Goal: Task Accomplishment & Management: Manage account settings

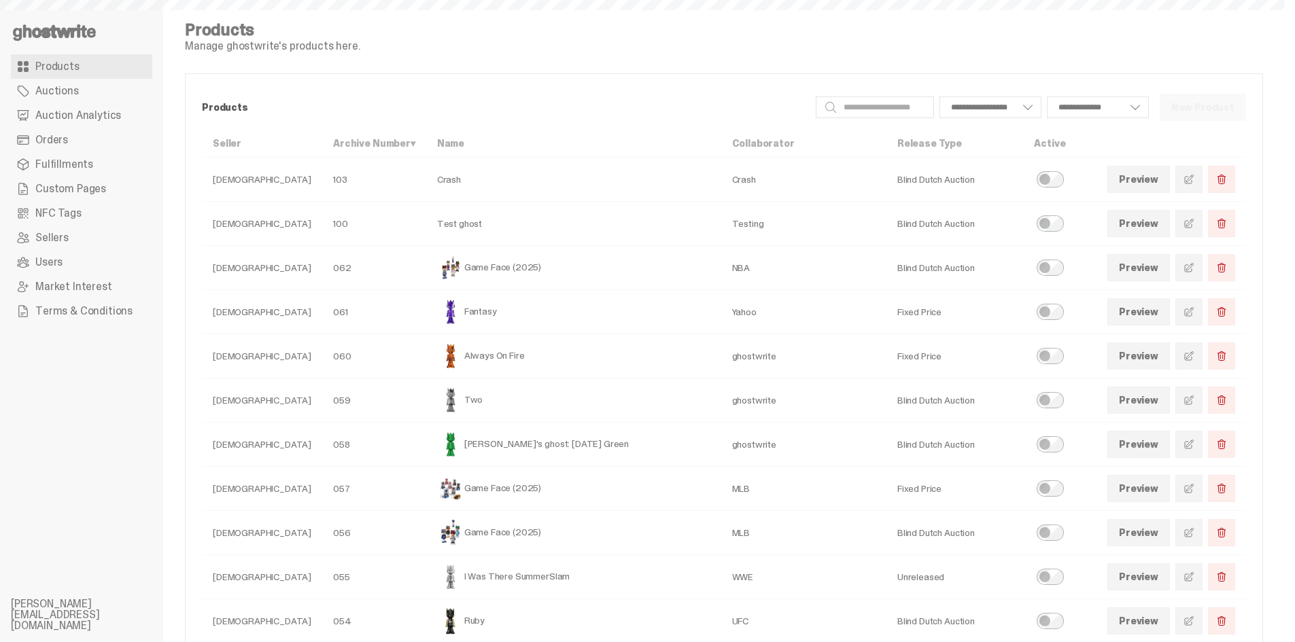
select select
click at [1201, 261] on link at bounding box center [1188, 267] width 27 height 27
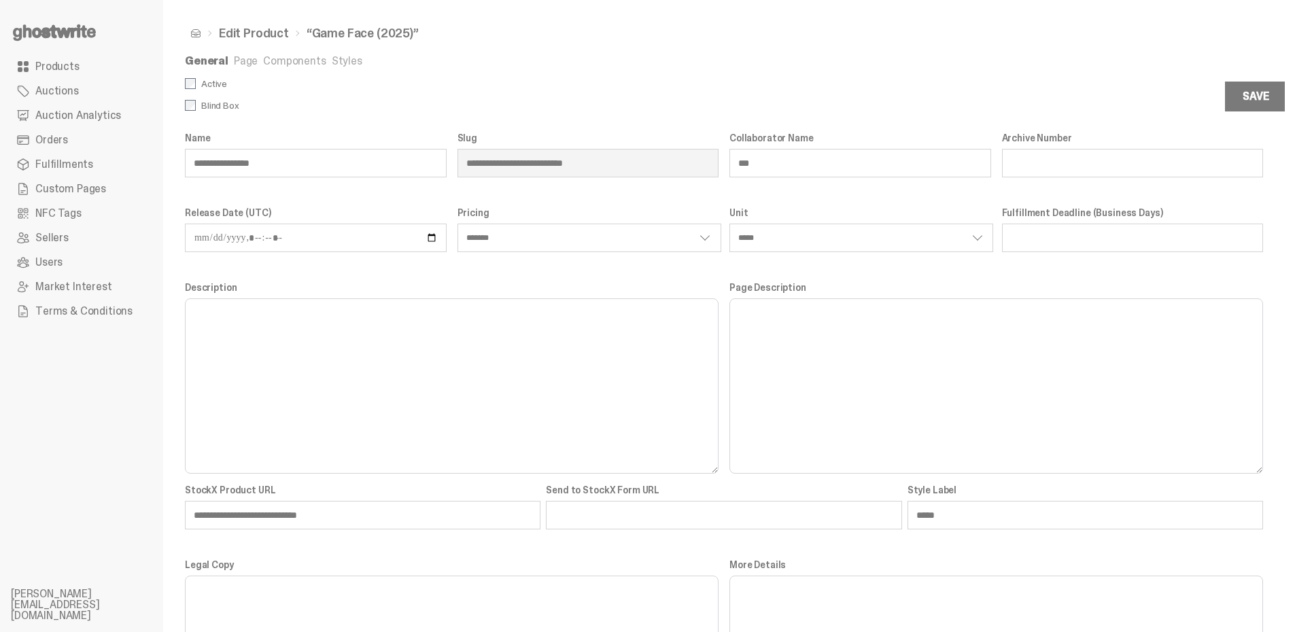
click at [245, 63] on link "Page" at bounding box center [246, 61] width 24 height 14
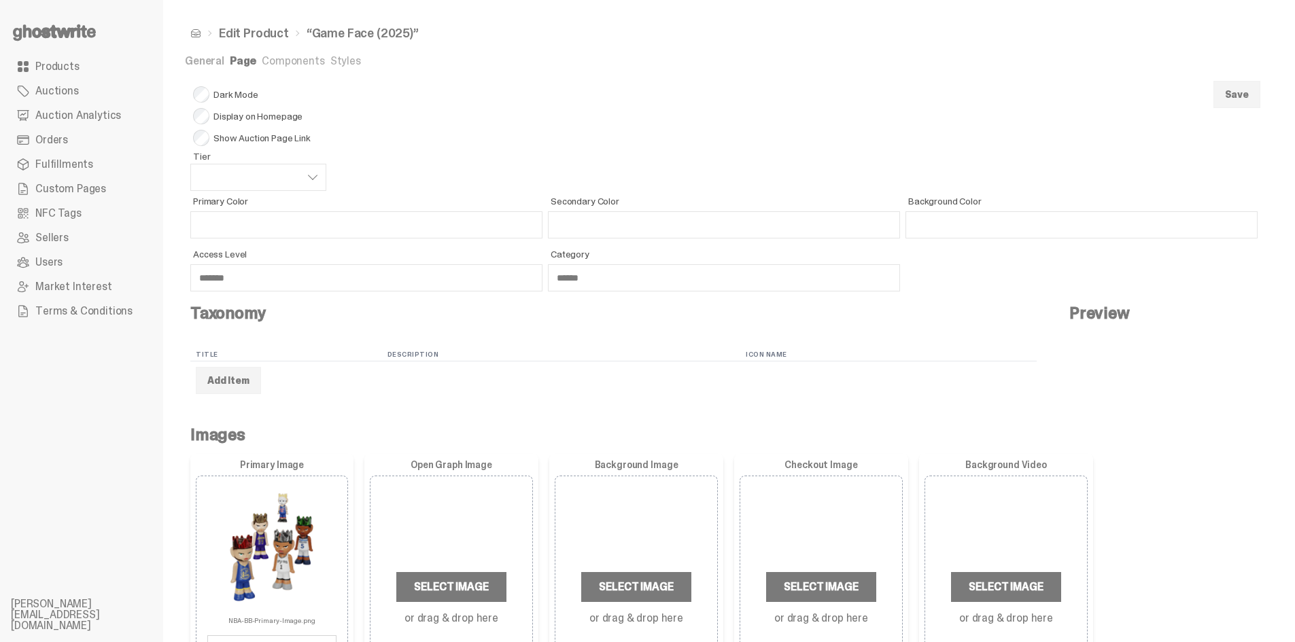
click at [283, 63] on link "Components" at bounding box center [293, 61] width 63 height 14
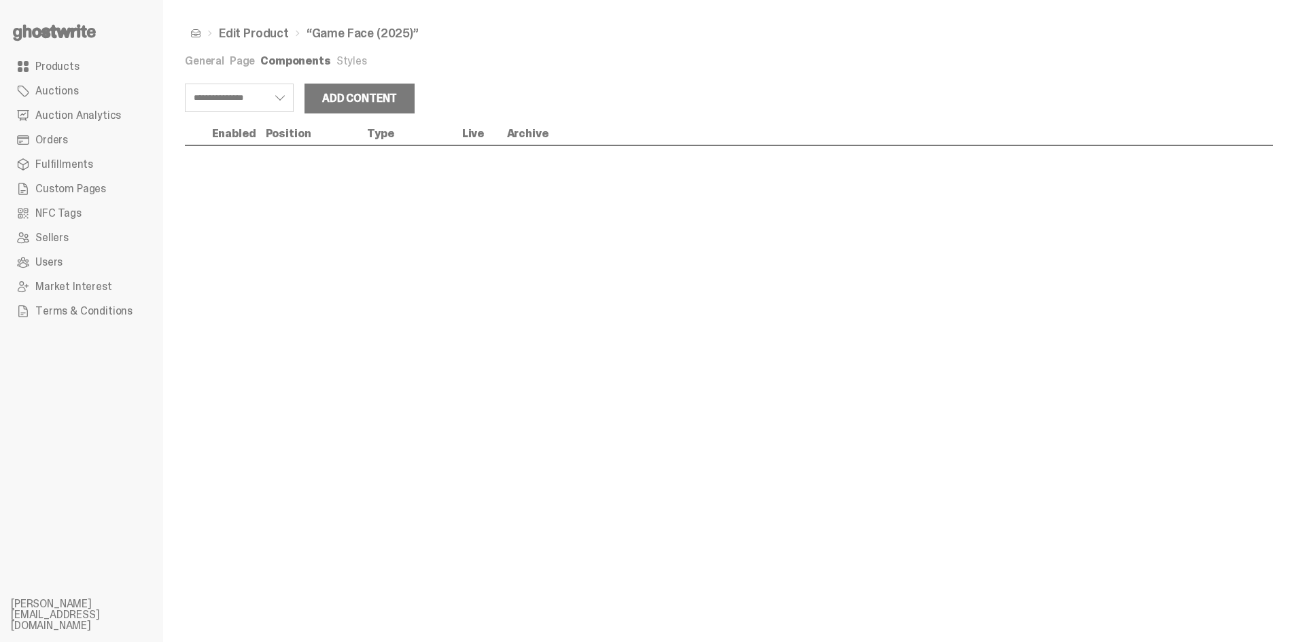
click at [245, 63] on link "Page" at bounding box center [242, 61] width 25 height 14
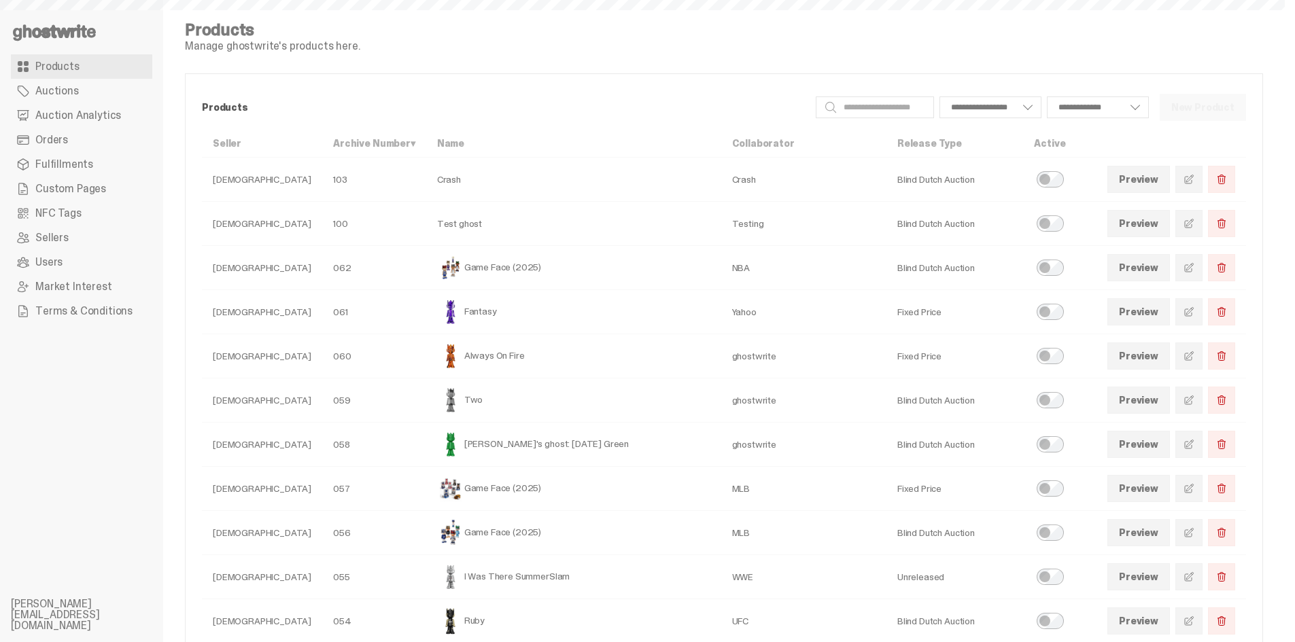
select select
click at [33, 31] on use at bounding box center [54, 32] width 83 height 16
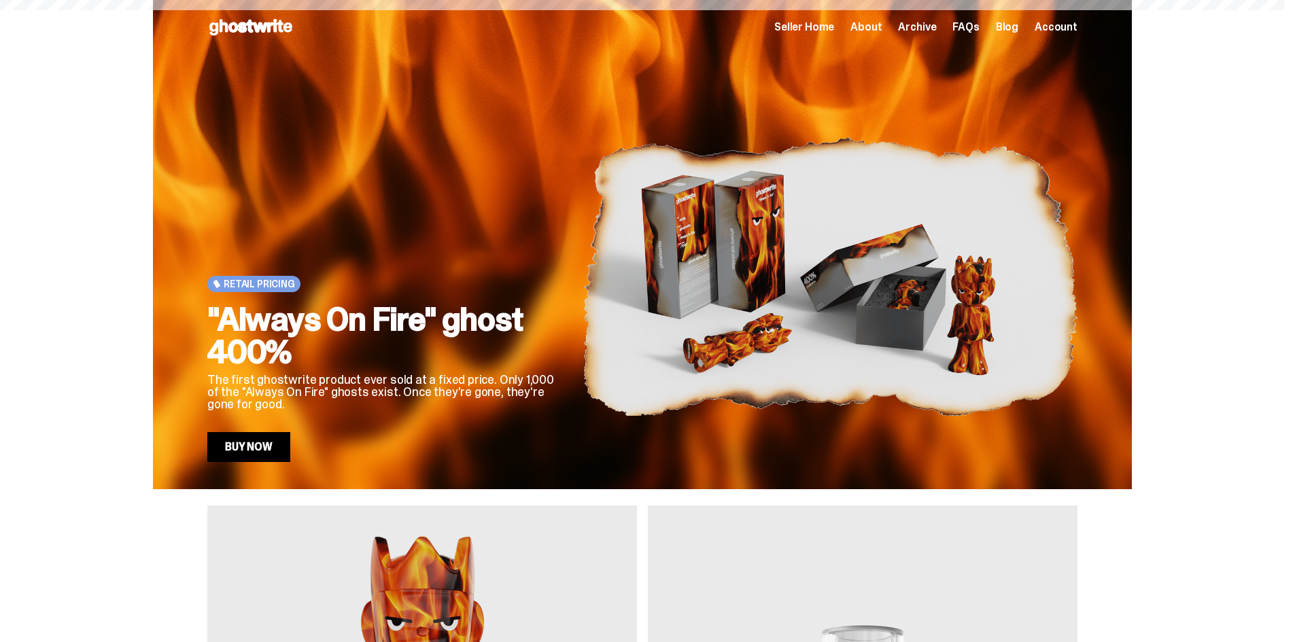
click at [928, 23] on span "Archive" at bounding box center [917, 27] width 38 height 11
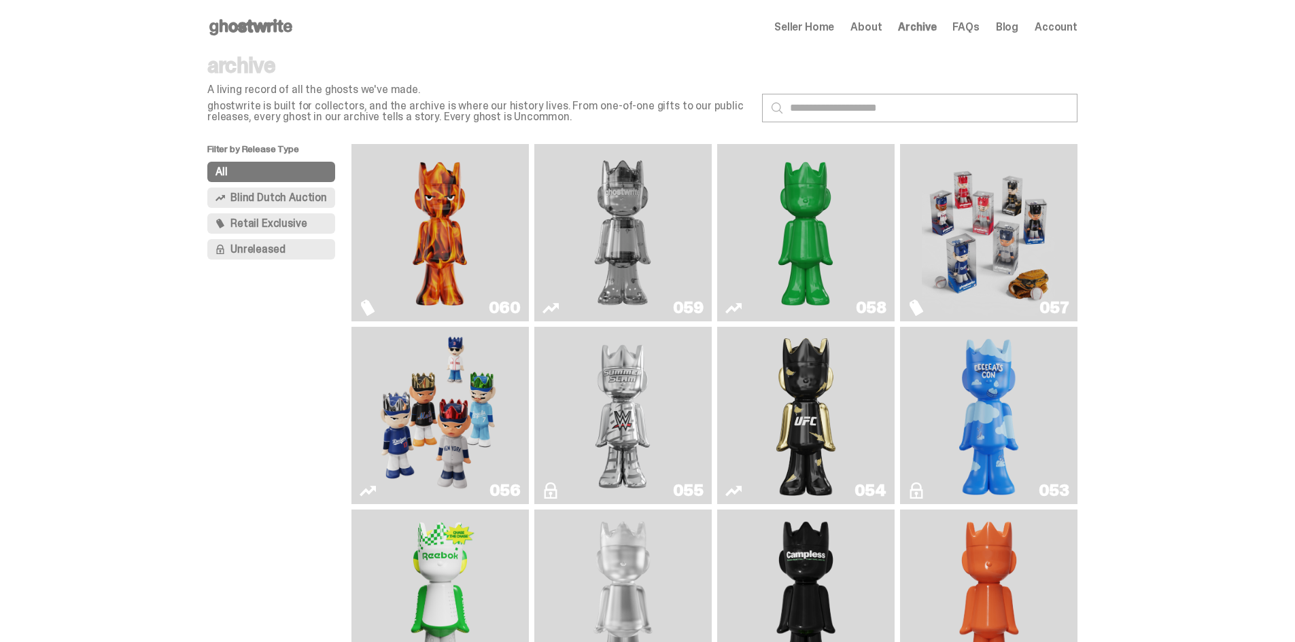
click at [643, 217] on img "Two" at bounding box center [622, 233] width 133 height 167
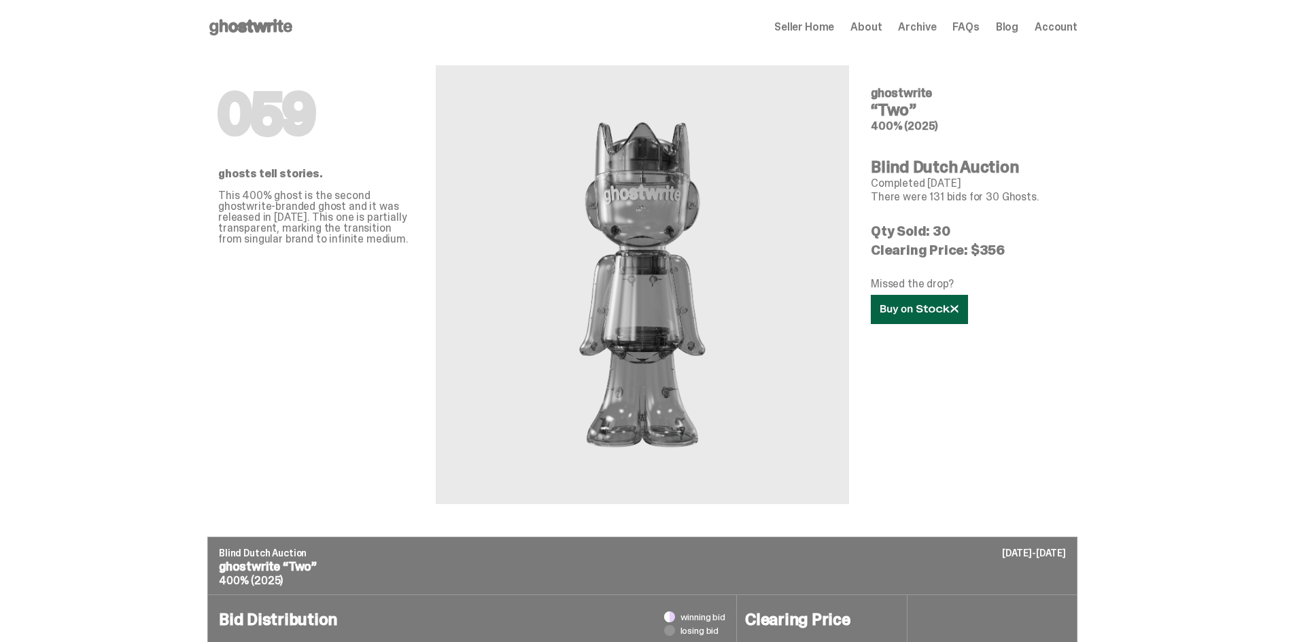
click at [927, 317] on link at bounding box center [919, 309] width 97 height 29
click at [803, 28] on span "Seller Home" at bounding box center [804, 27] width 60 height 11
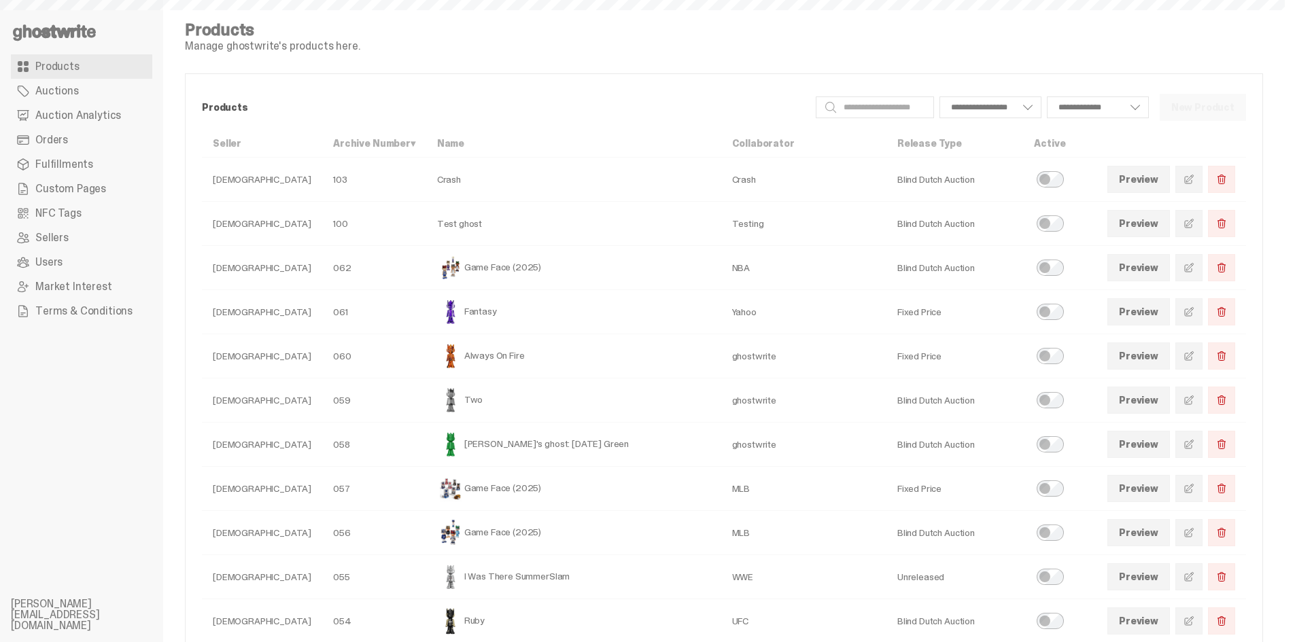
select select
click at [1194, 273] on span at bounding box center [1189, 267] width 11 height 11
click at [46, 184] on span "Custom Pages" at bounding box center [70, 189] width 71 height 11
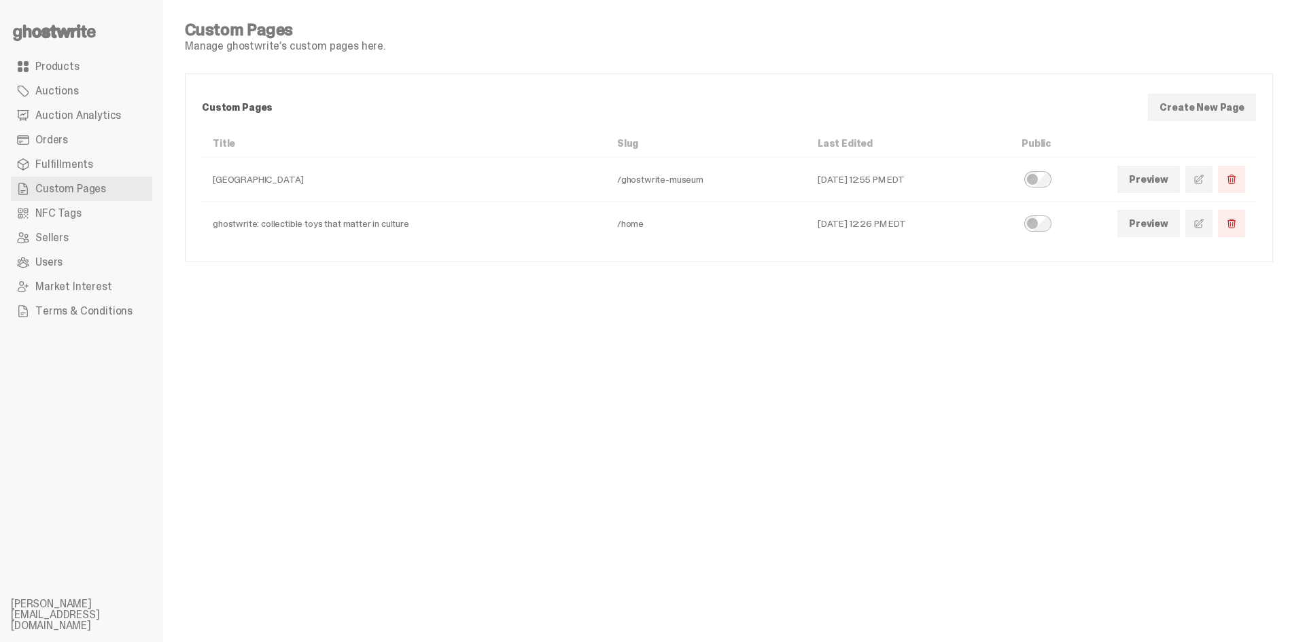
click at [1190, 224] on link at bounding box center [1199, 223] width 27 height 27
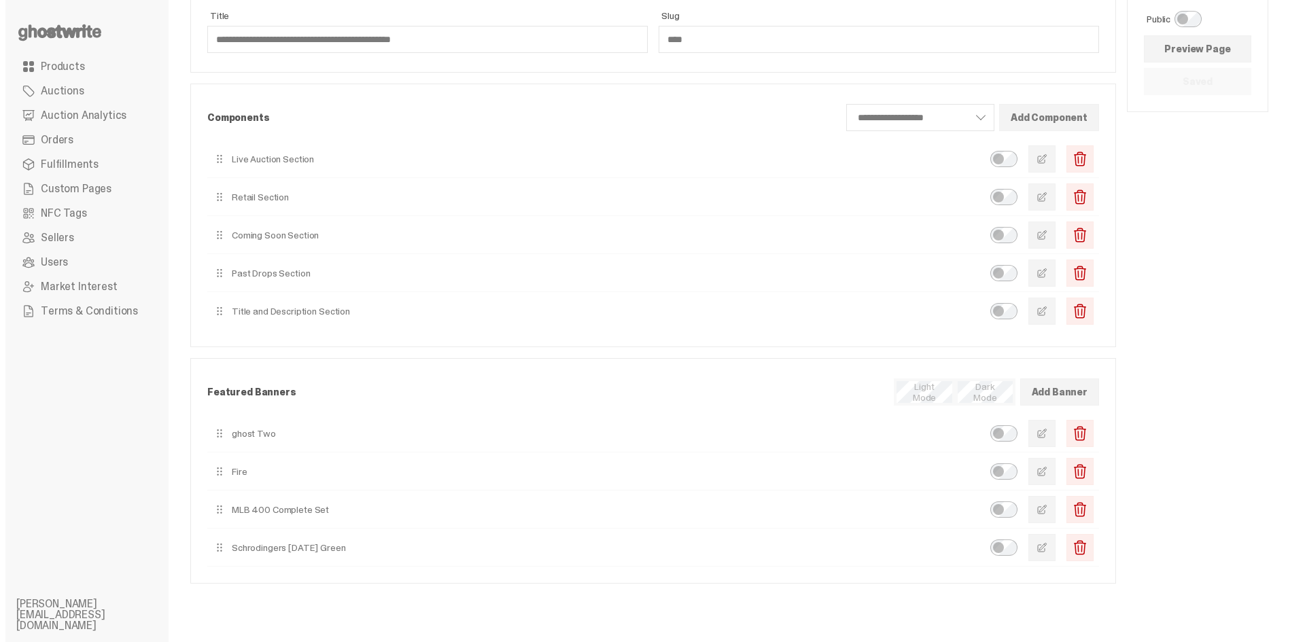
scroll to position [68, 0]
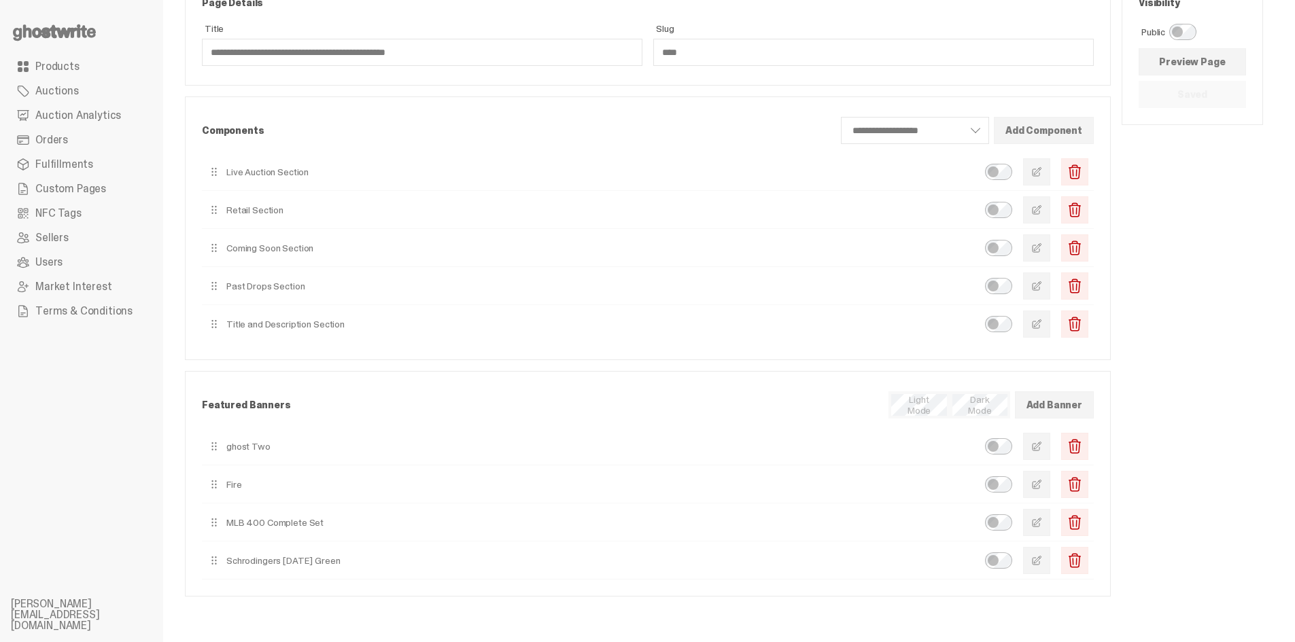
click at [1044, 254] on button "button" at bounding box center [1036, 248] width 27 height 27
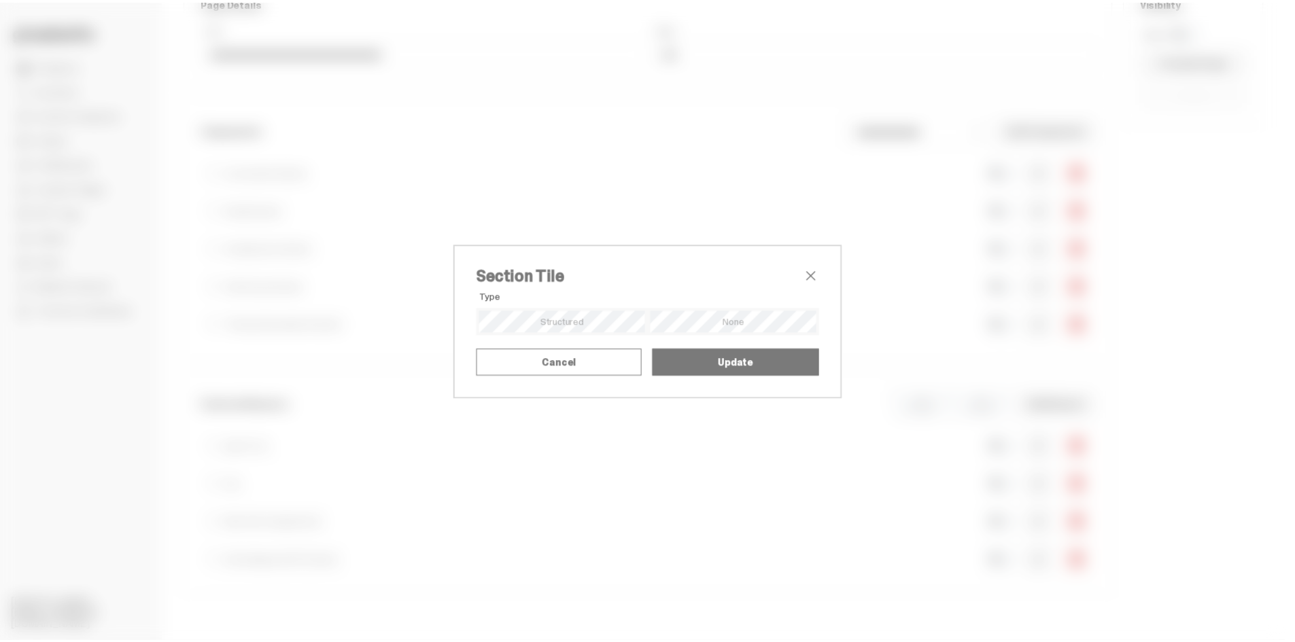
scroll to position [39, 0]
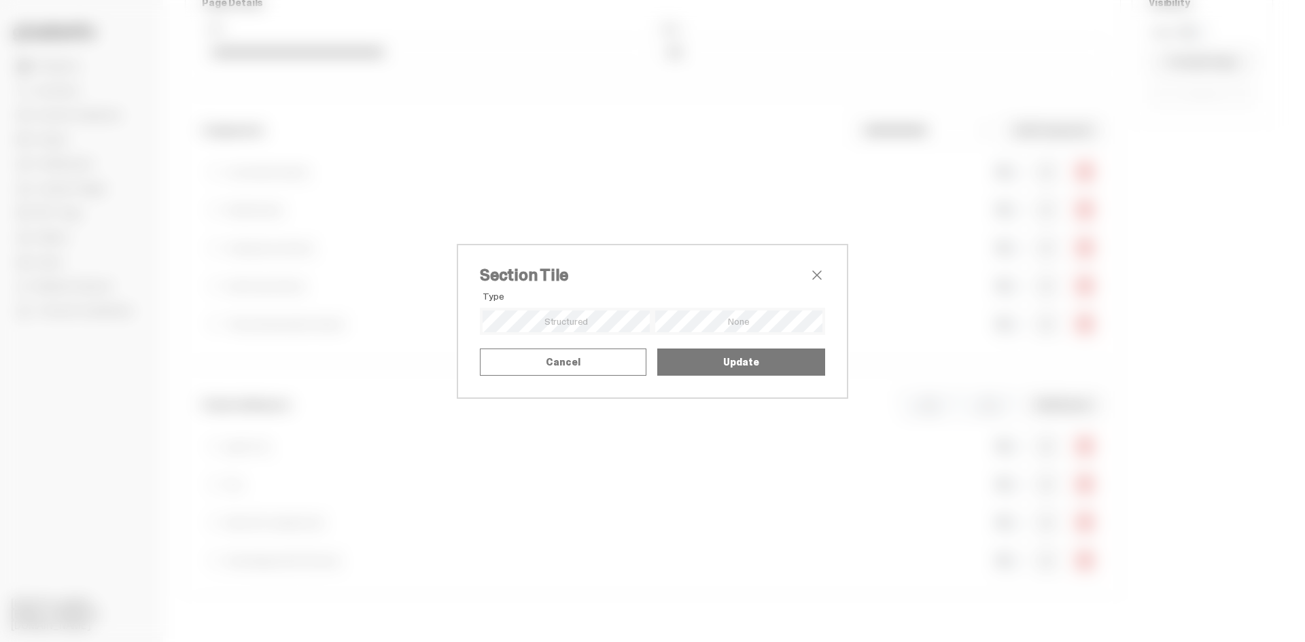
drag, startPoint x: 514, startPoint y: 298, endPoint x: 641, endPoint y: 319, distance: 128.9
click at [0, 0] on textarea "**********" at bounding box center [0, 0] width 0 height 0
click at [809, 267] on span "close" at bounding box center [817, 275] width 16 height 16
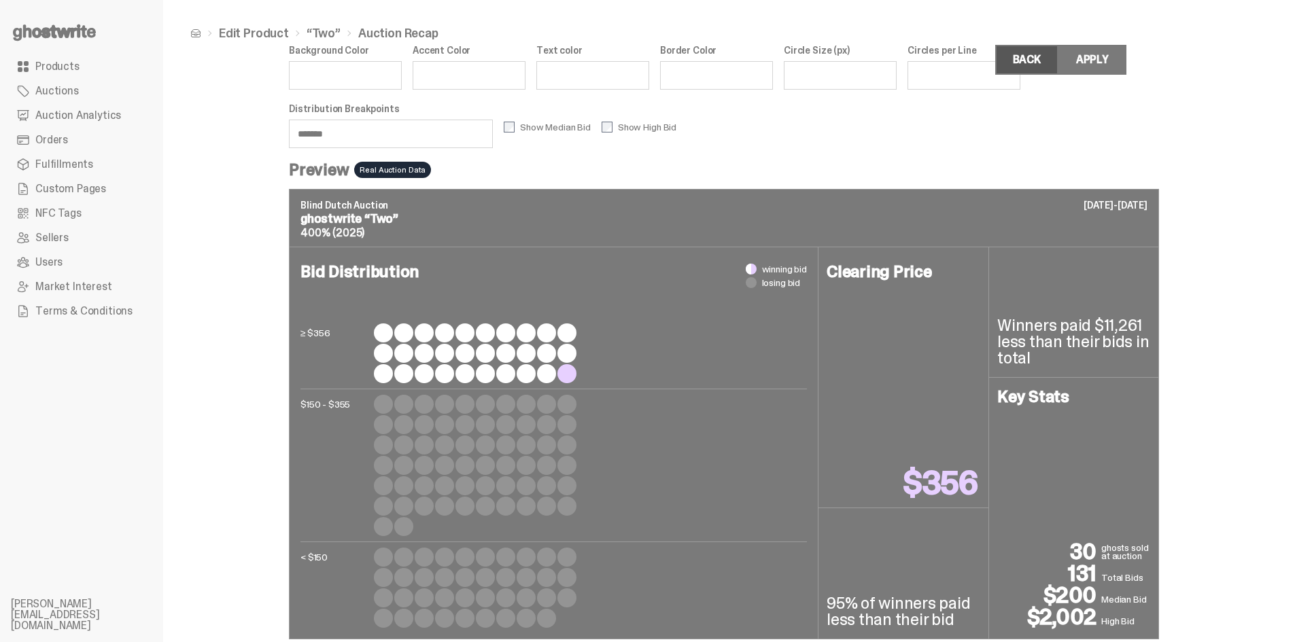
click at [859, 58] on link "Back" at bounding box center [1026, 60] width 63 height 30
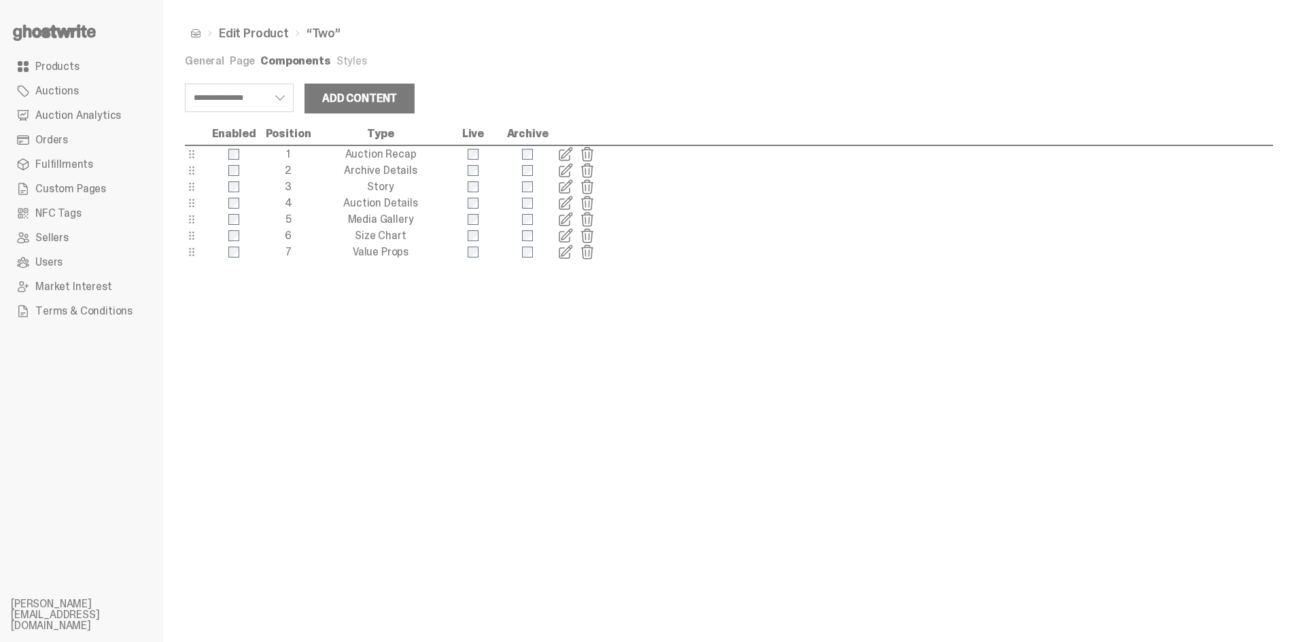
click at [68, 33] on use at bounding box center [54, 32] width 83 height 16
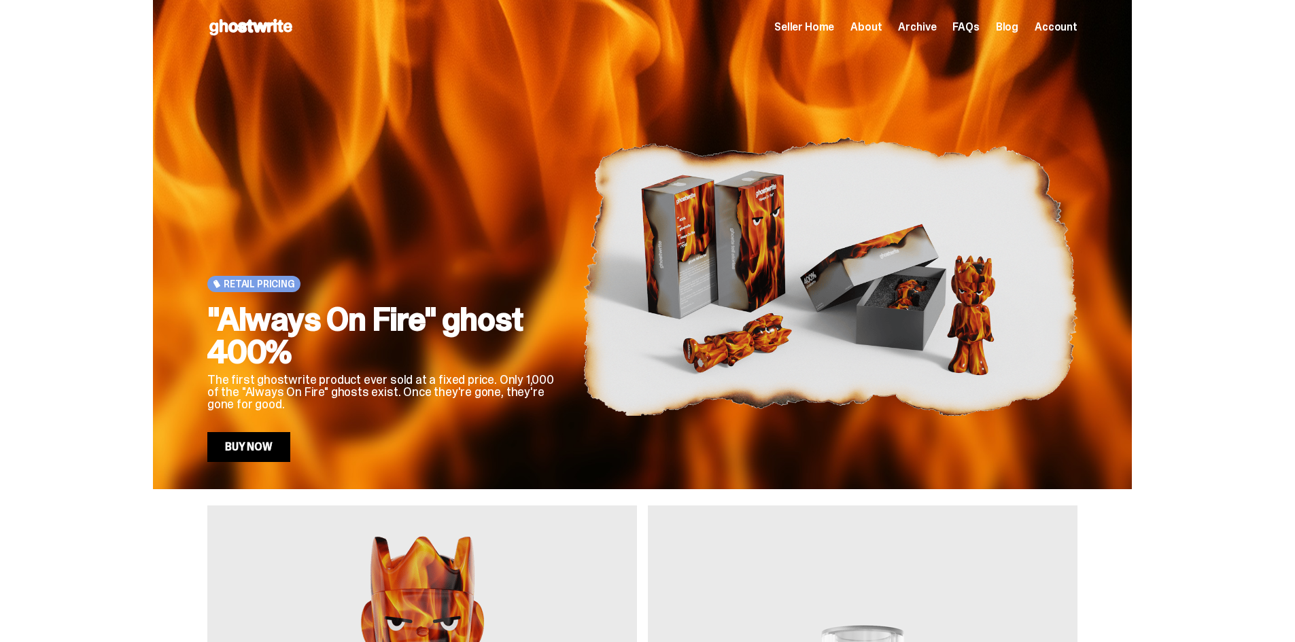
click at [927, 29] on span "Archive" at bounding box center [917, 27] width 38 height 11
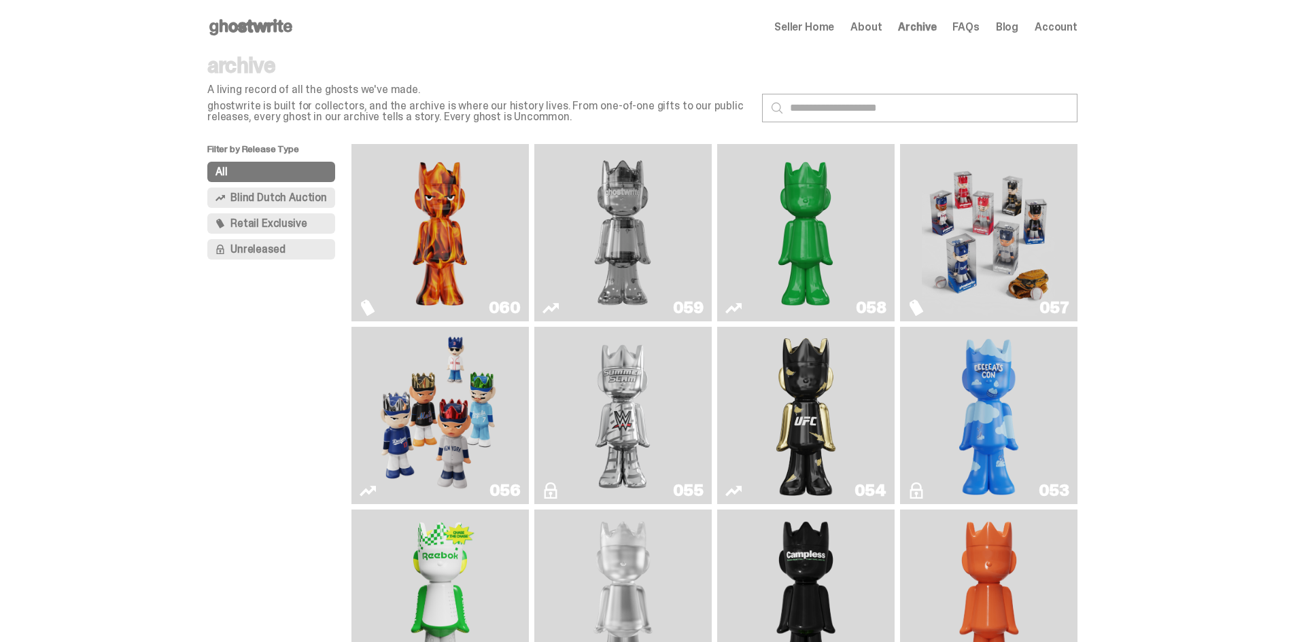
click at [610, 212] on img "Two" at bounding box center [622, 233] width 133 height 167
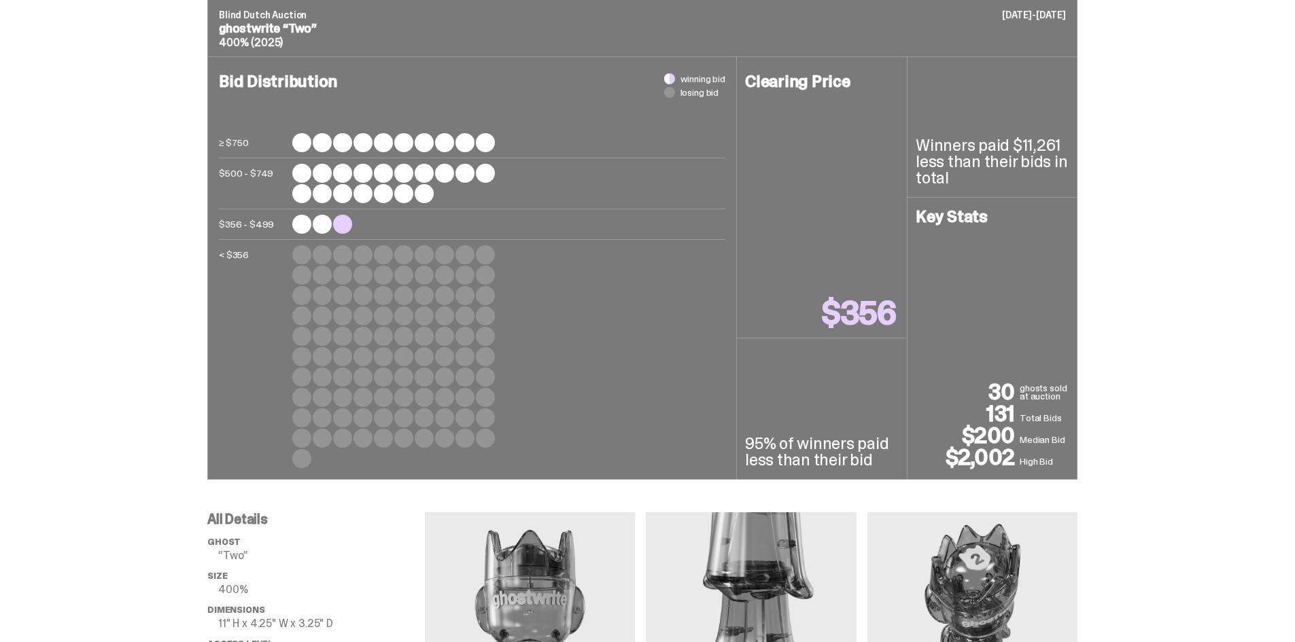
scroll to position [544, 0]
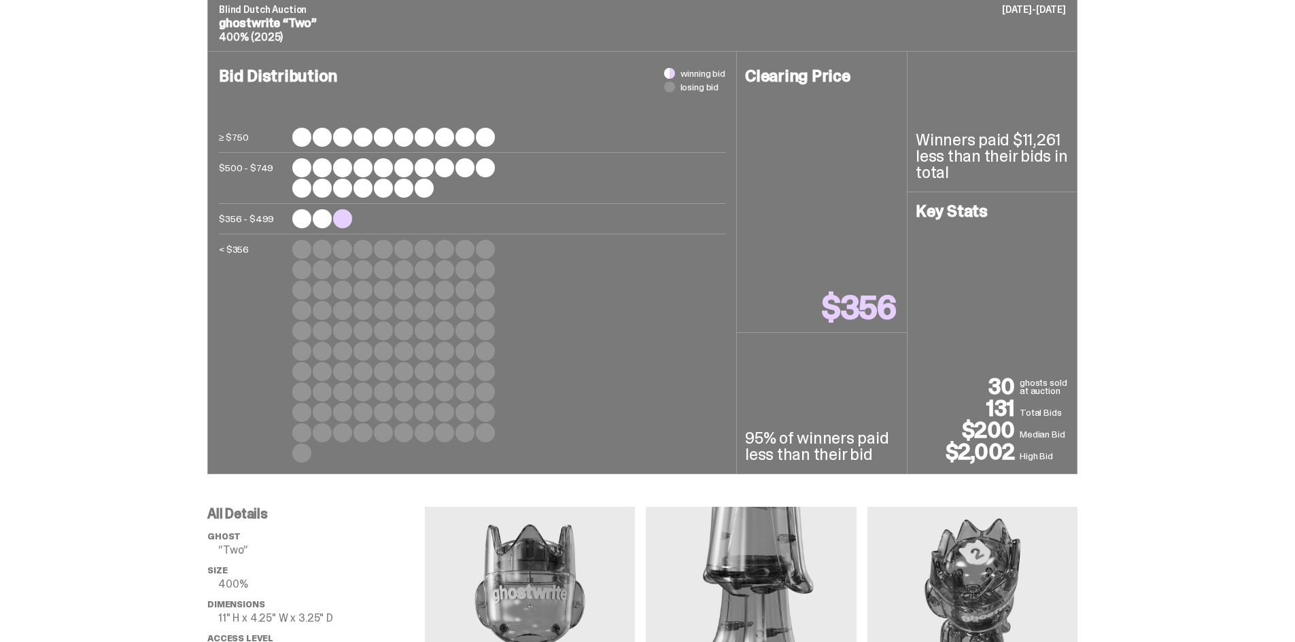
click at [1211, 228] on div "Blind Dutch Auction September 02-04, 2025 ghostwrite “Two” 400% (2025) Bid Dist…" at bounding box center [642, 233] width 1285 height 481
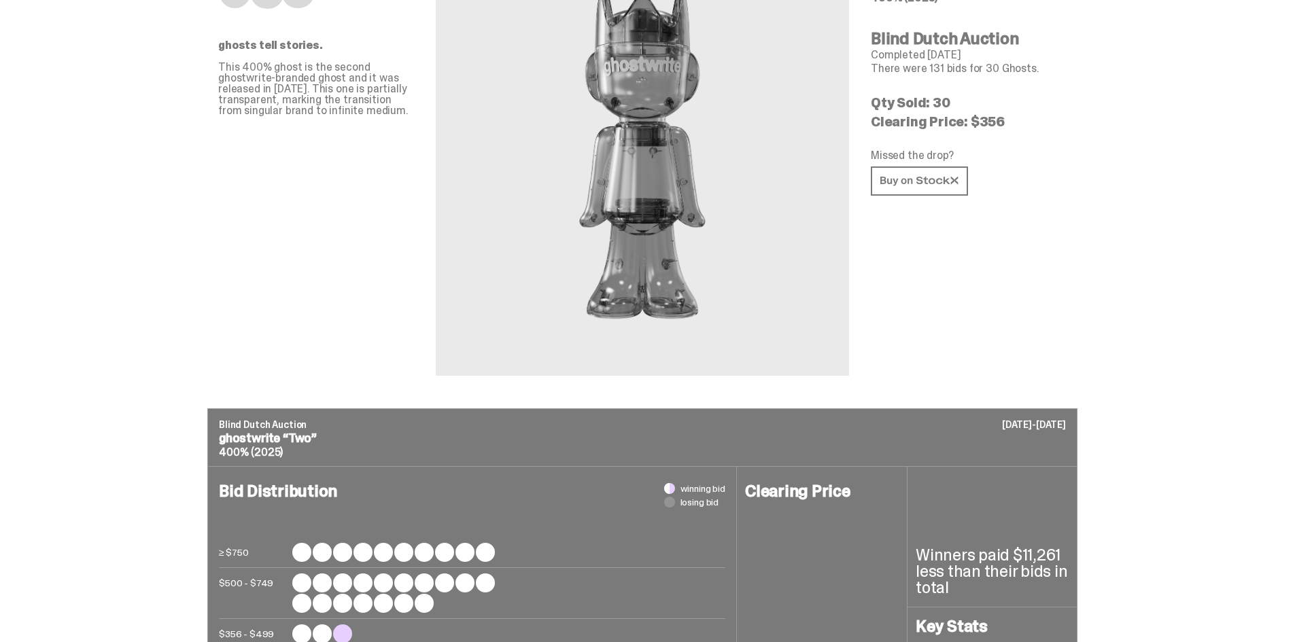
scroll to position [0, 0]
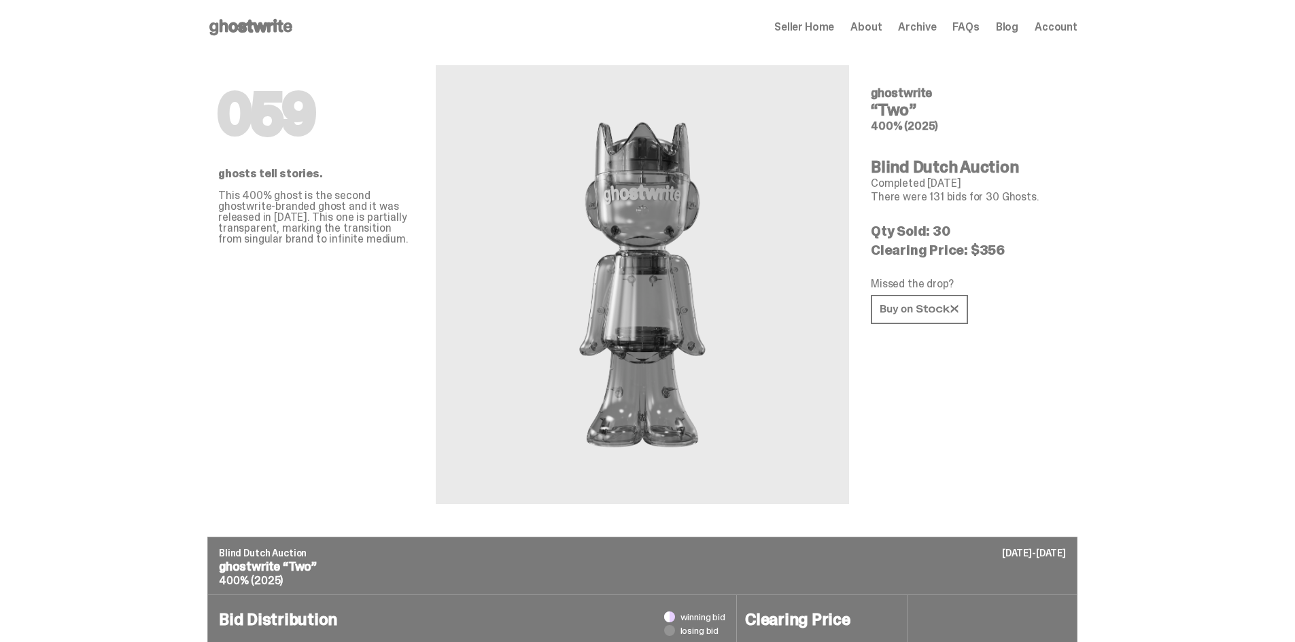
click at [814, 22] on span "Seller Home" at bounding box center [804, 27] width 60 height 11
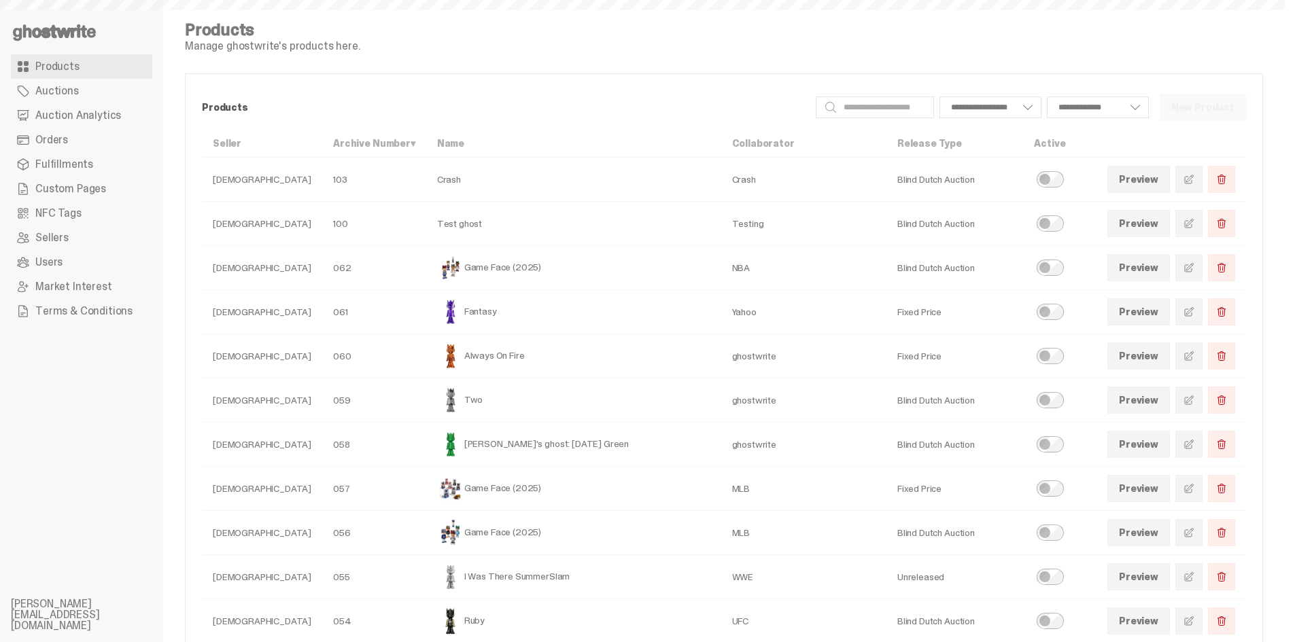
select select
click at [1203, 391] on link at bounding box center [1188, 400] width 27 height 27
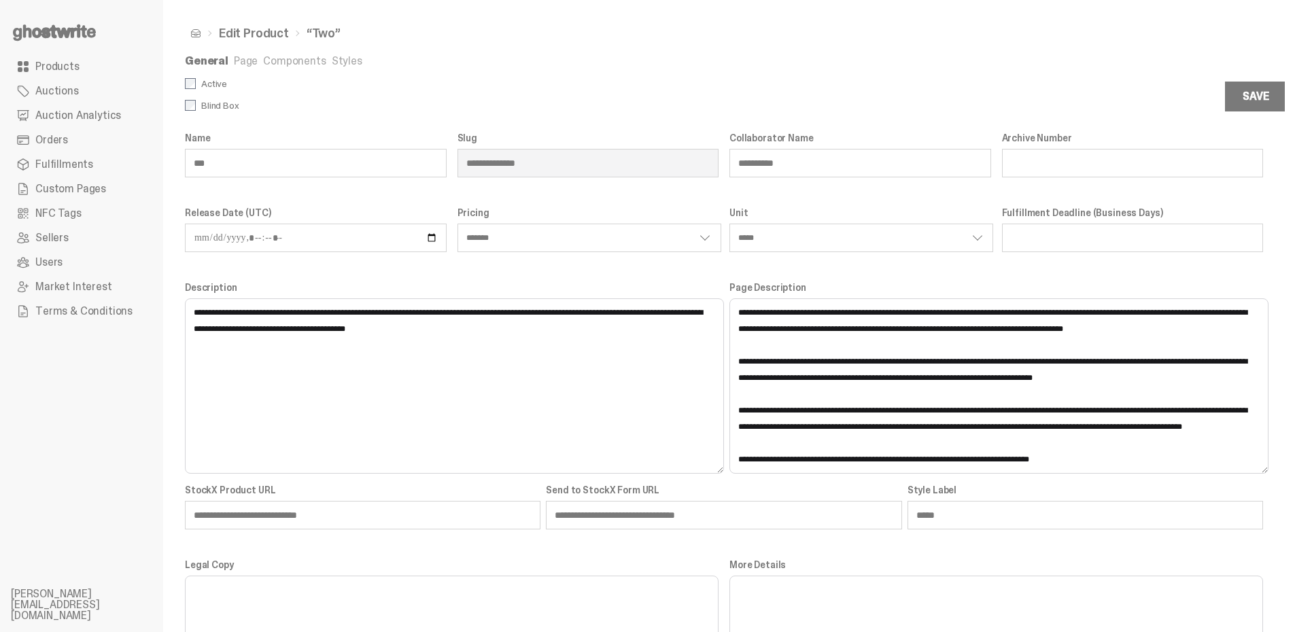
click at [245, 64] on link "Page" at bounding box center [246, 61] width 24 height 14
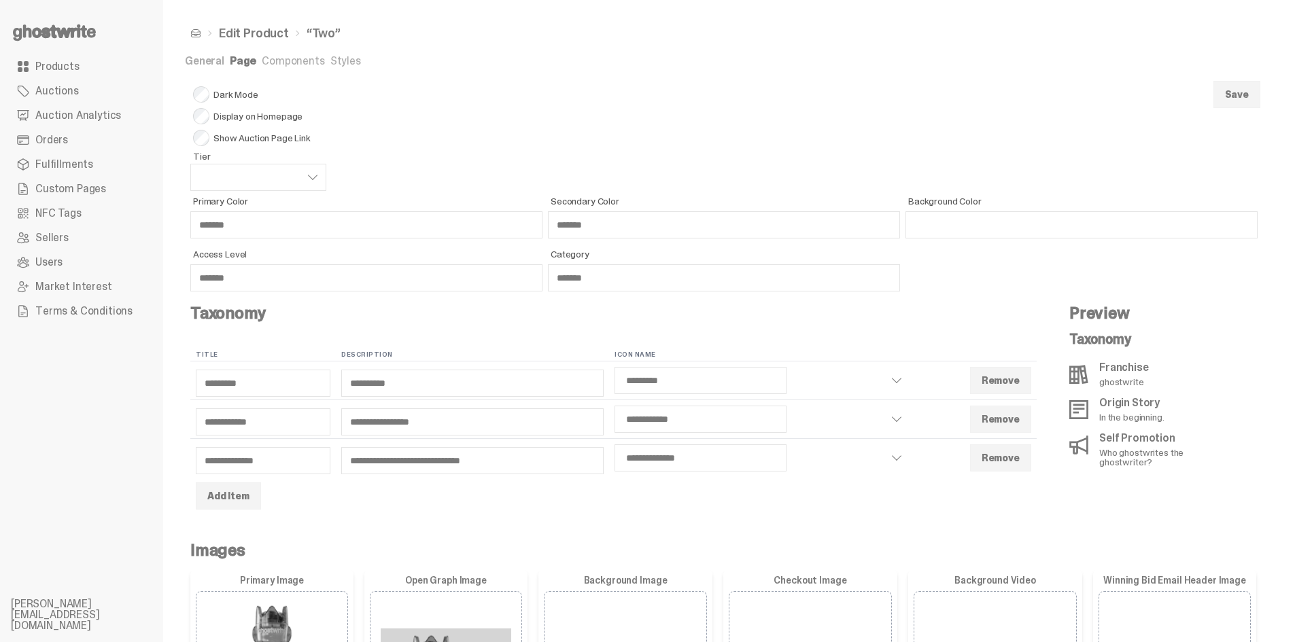
click at [282, 63] on link "Components" at bounding box center [293, 61] width 63 height 14
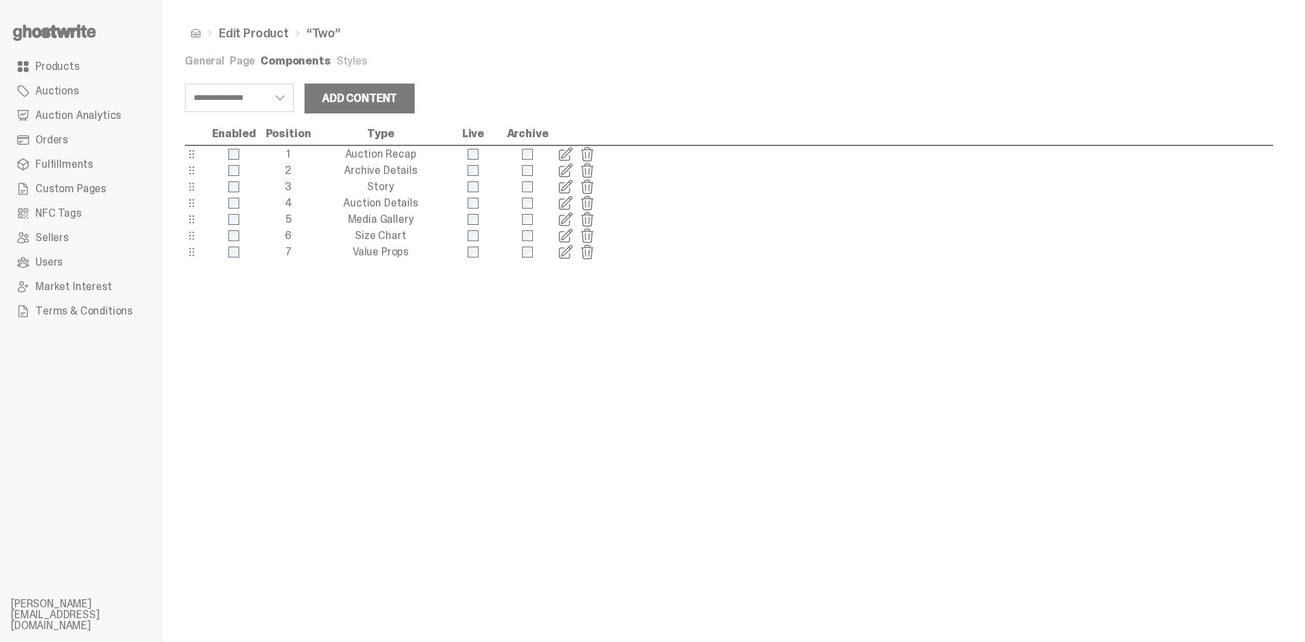
click at [562, 156] on span at bounding box center [565, 154] width 16 height 16
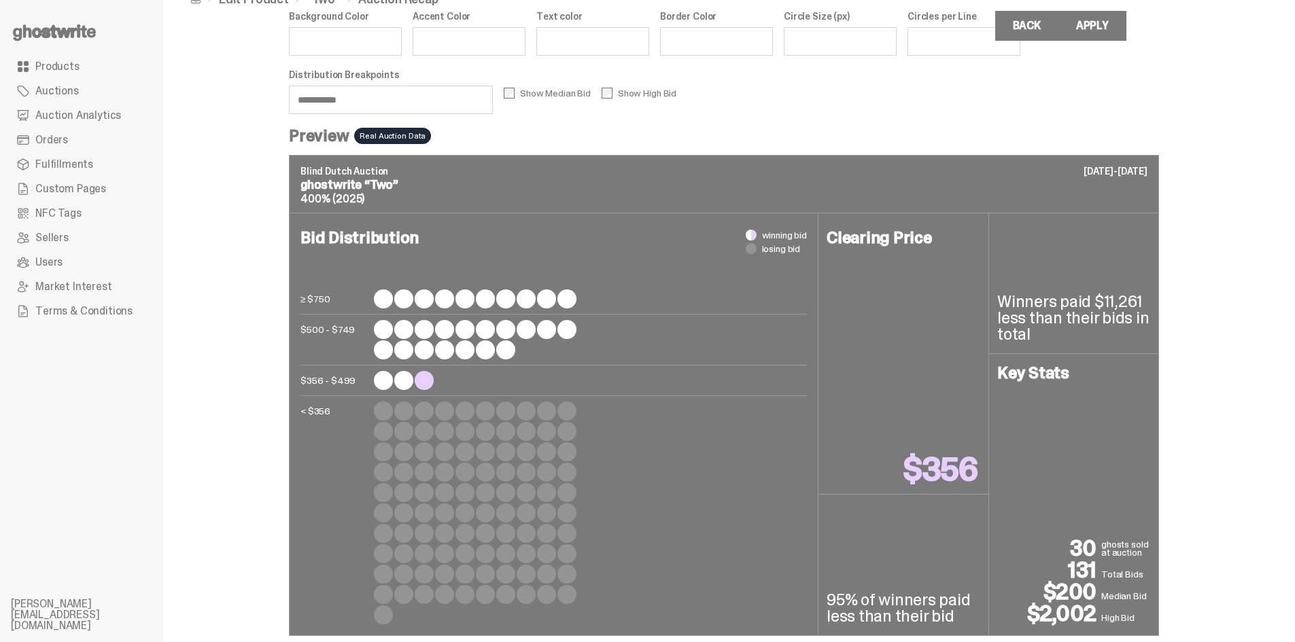
scroll to position [50, 0]
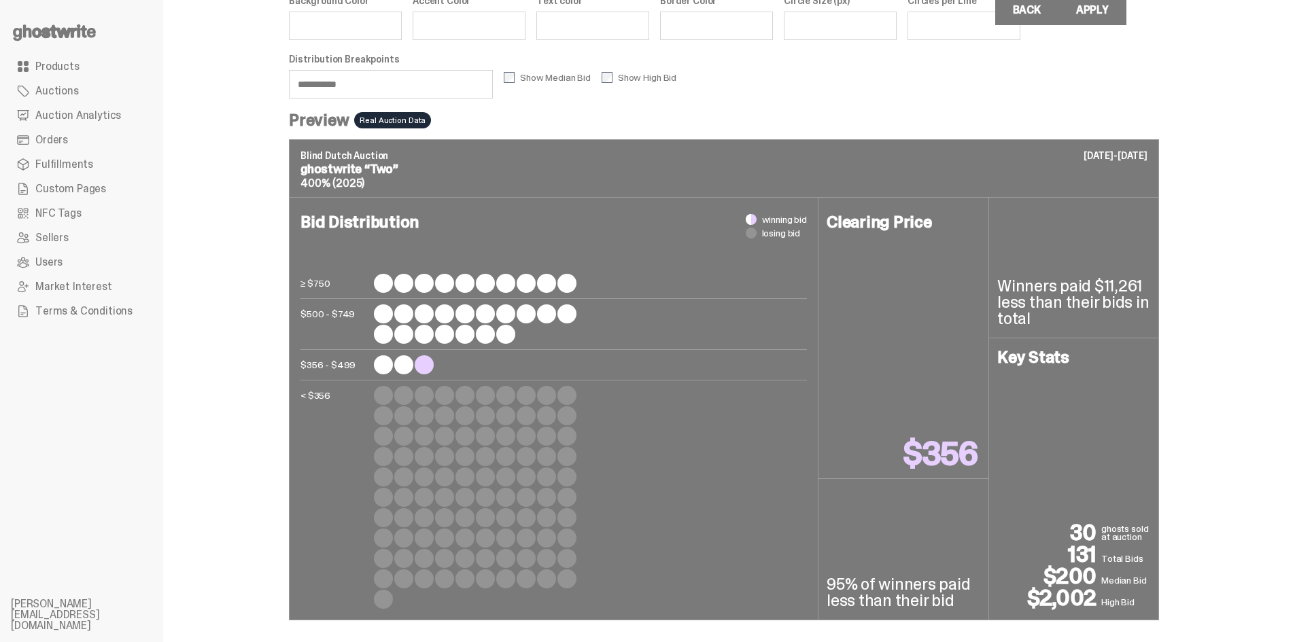
click at [909, 443] on p "$356" at bounding box center [940, 454] width 74 height 33
drag, startPoint x: 909, startPoint y: 449, endPoint x: 981, endPoint y: 449, distance: 72.1
click at [978, 449] on p "$356" at bounding box center [940, 454] width 74 height 33
click at [1244, 383] on div "**********" at bounding box center [724, 296] width 1122 height 692
